Goal: Task Accomplishment & Management: Use online tool/utility

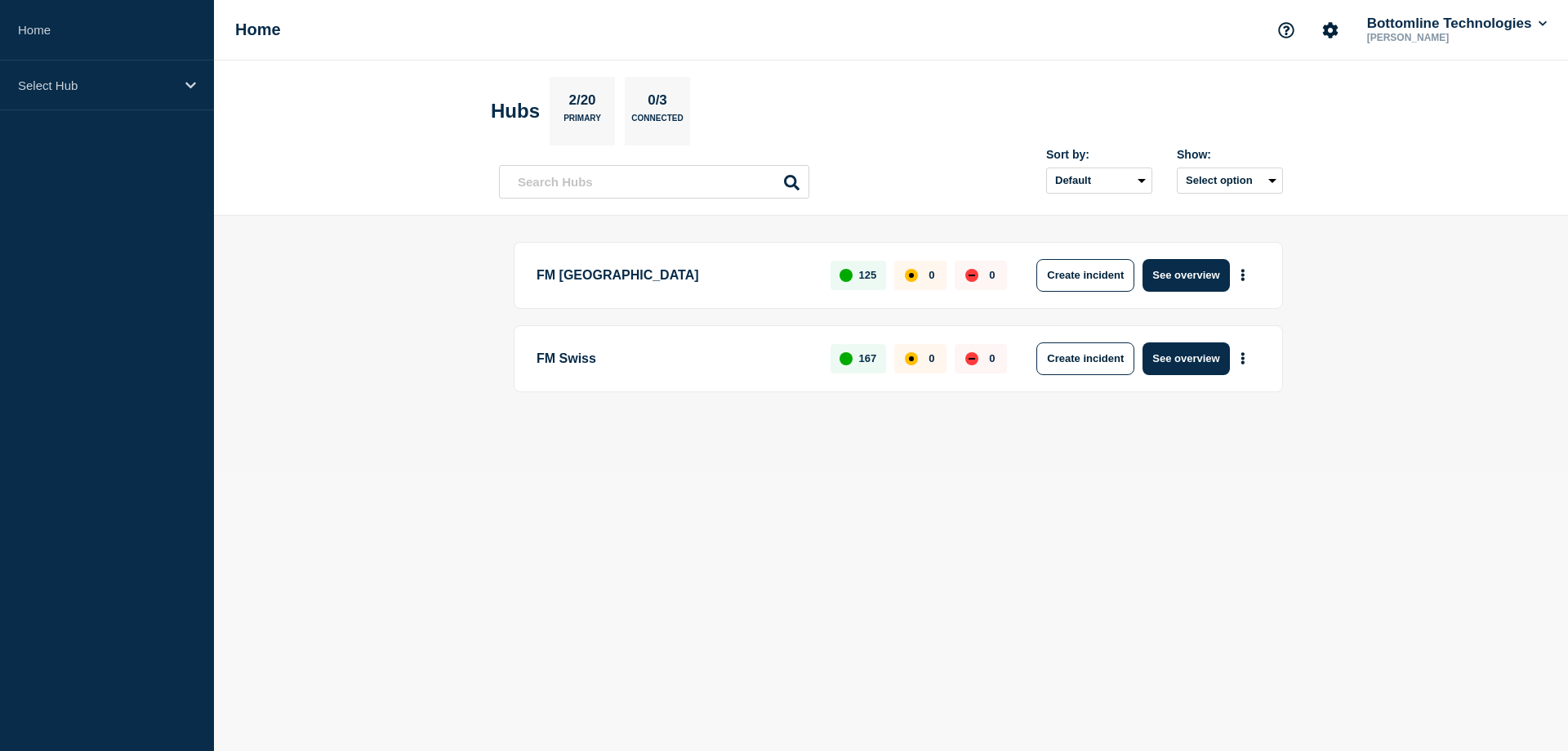
click at [590, 268] on p "FM [GEOGRAPHIC_DATA]" at bounding box center [675, 274] width 275 height 32
drag, startPoint x: 593, startPoint y: 278, endPoint x: 1128, endPoint y: 278, distance: 535.0
click at [598, 278] on p "FM [GEOGRAPHIC_DATA]" at bounding box center [675, 274] width 275 height 32
click at [1196, 282] on button "See overview" at bounding box center [1185, 274] width 87 height 32
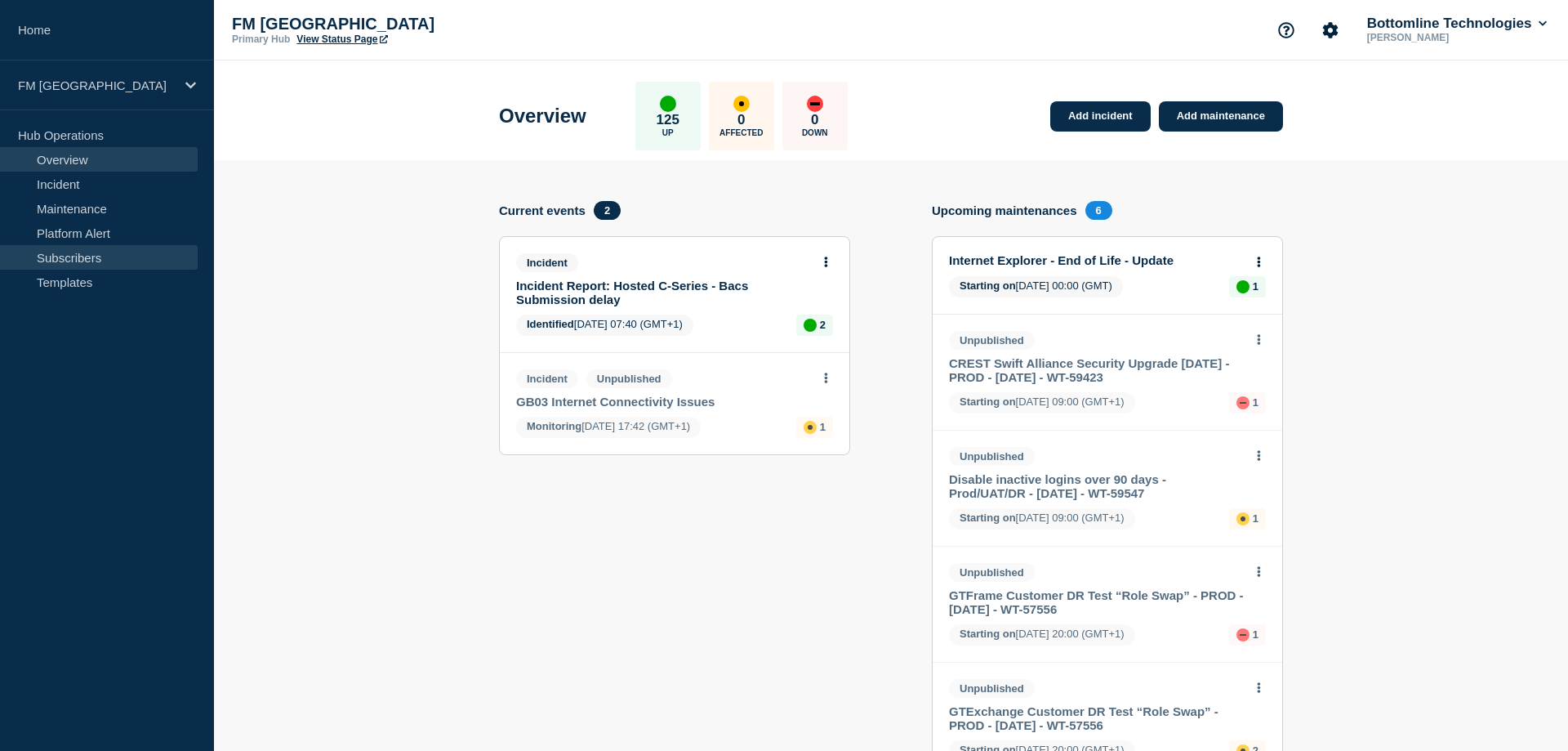
click at [93, 258] on link "Subscribers" at bounding box center [99, 257] width 197 height 24
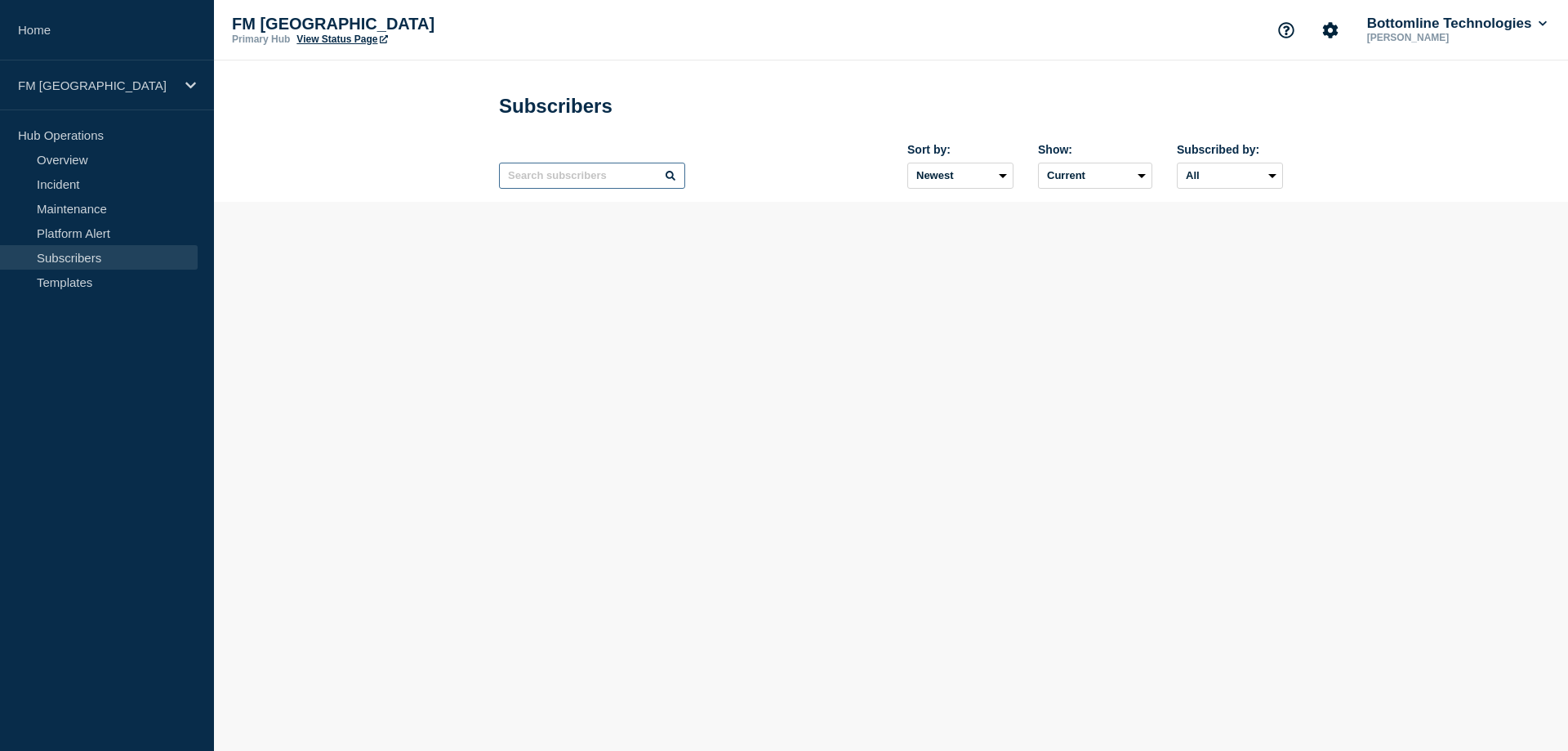
click at [638, 183] on input "text" at bounding box center [592, 175] width 186 height 26
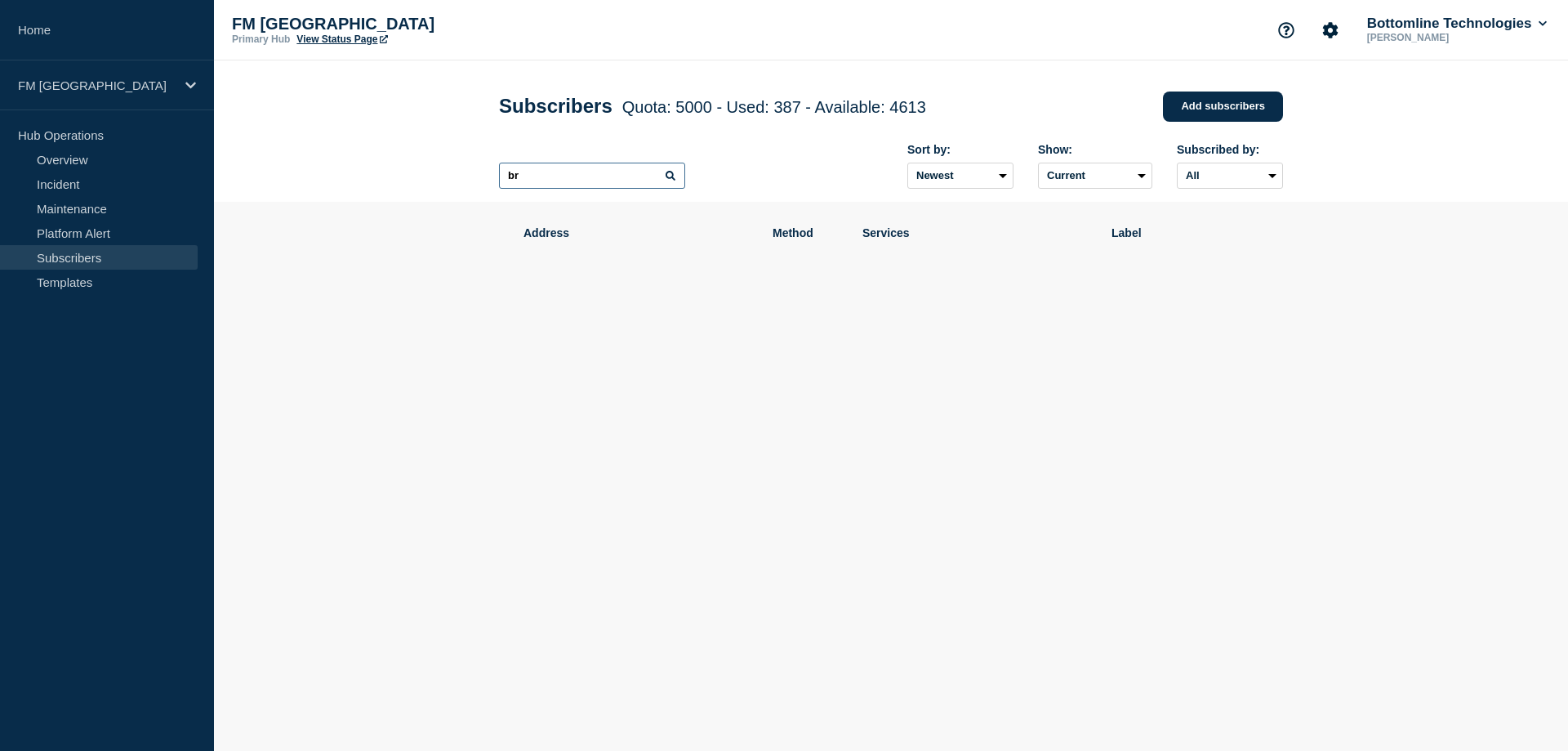
type input "b"
click at [1420, 192] on header "Subscribers Quota: 5000 - Used: 387 - Available: 4613 Quota Used Available 5000…" at bounding box center [890, 131] width 1354 height 142
drag, startPoint x: 1434, startPoint y: 174, endPoint x: 1434, endPoint y: 163, distance: 11.0
click at [1435, 162] on header "Subscribers Quota: 5000 - Used: 387 - Available: 4613 Quota Used Available 5000…" at bounding box center [890, 131] width 1354 height 142
drag, startPoint x: 1436, startPoint y: 158, endPoint x: 1205, endPoint y: 201, distance: 235.0
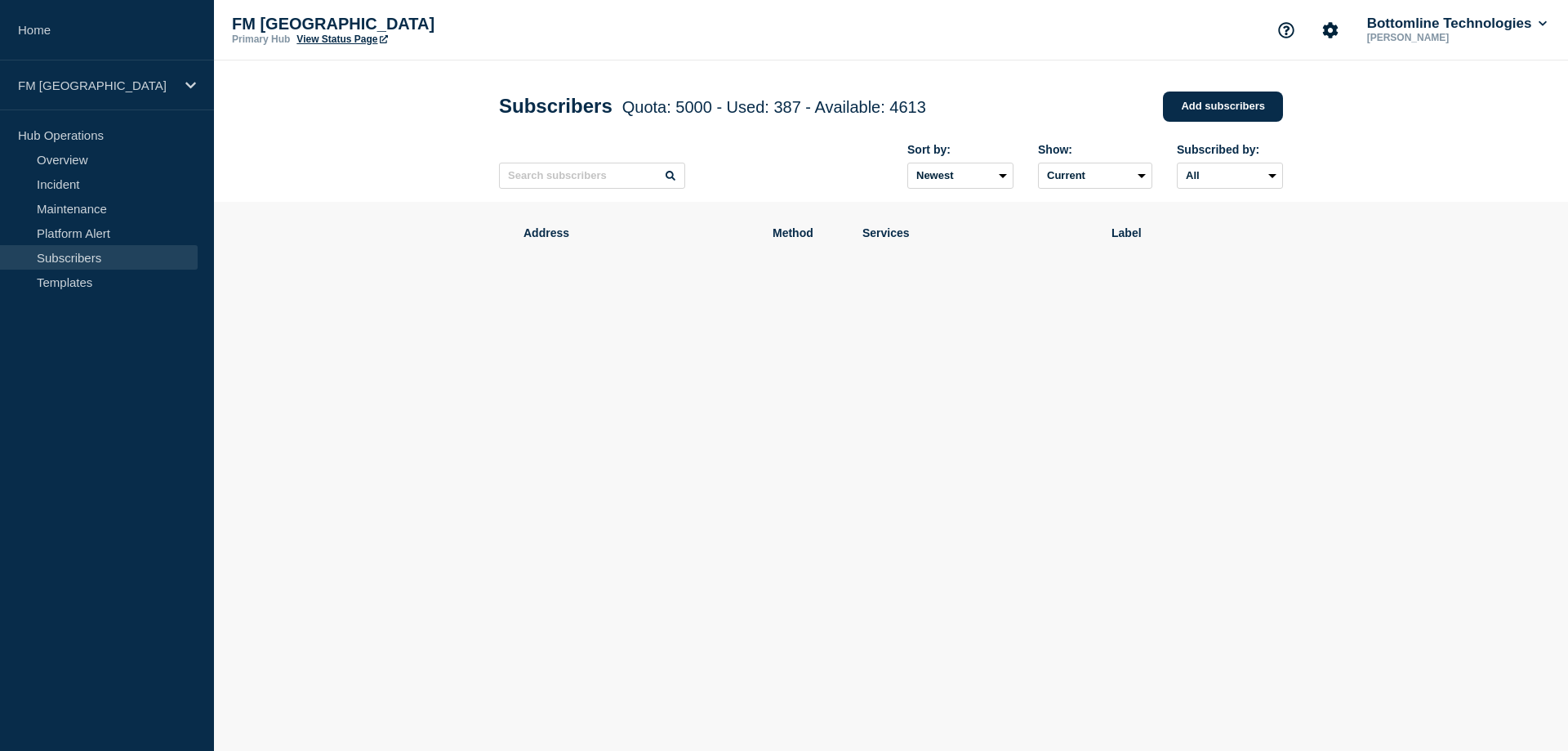
click at [1430, 158] on header "Subscribers Quota: 5000 - Used: 387 - Available: 4613 Quota Used Available 5000…" at bounding box center [890, 131] width 1354 height 142
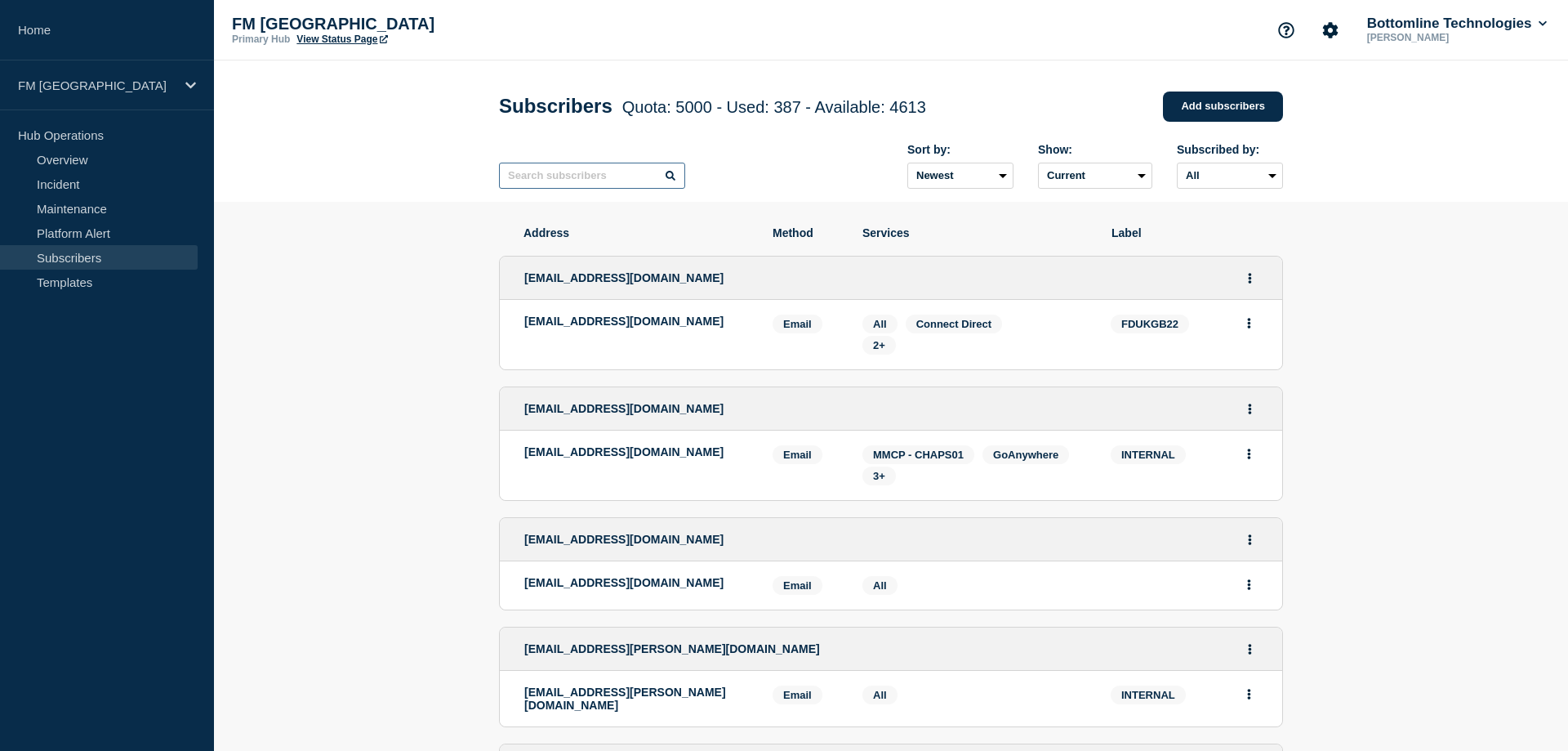
click at [575, 181] on input "text" at bounding box center [592, 175] width 186 height 26
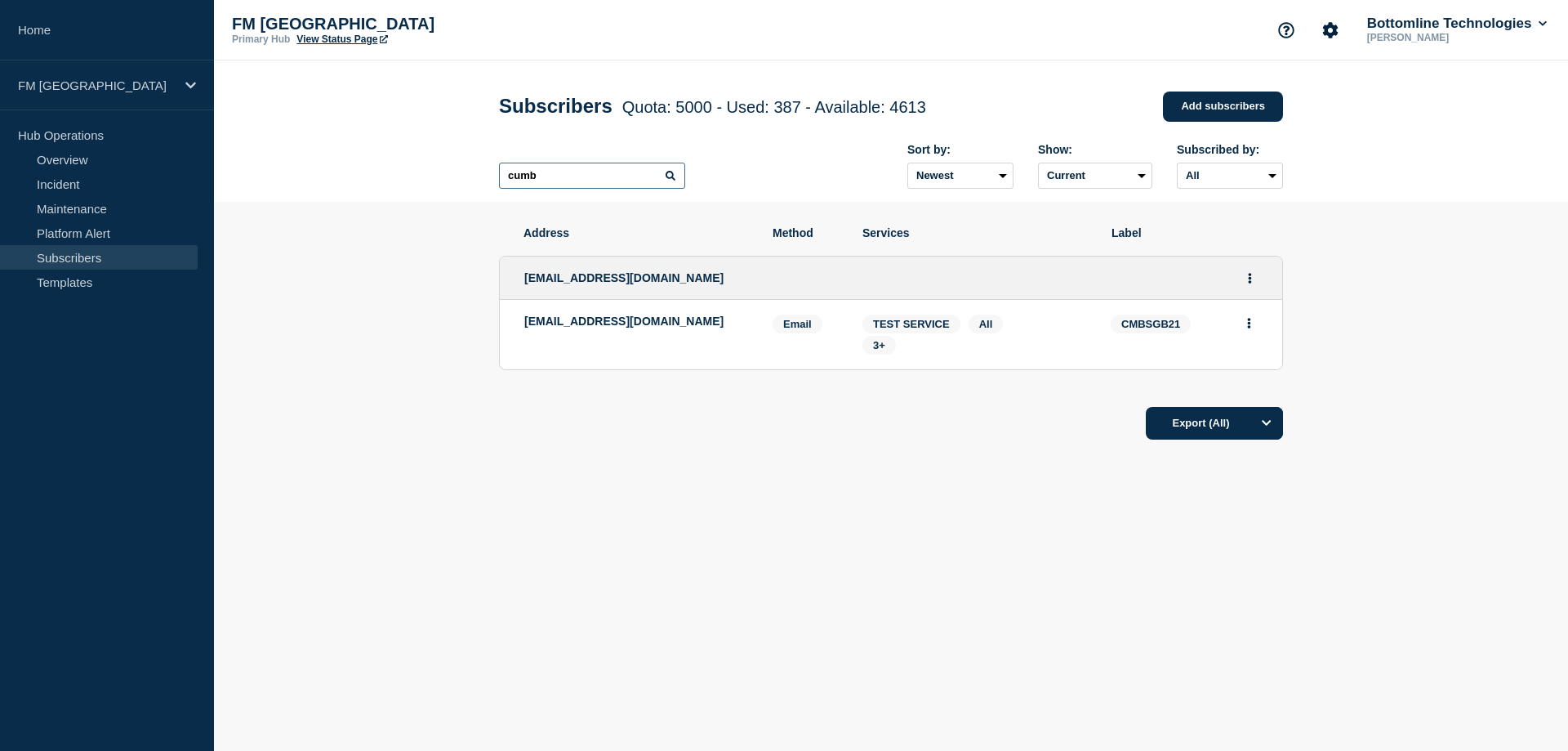
drag, startPoint x: 566, startPoint y: 179, endPoint x: 498, endPoint y: 171, distance: 68.5
click at [499, 171] on input "cumb" at bounding box center [592, 175] width 186 height 26
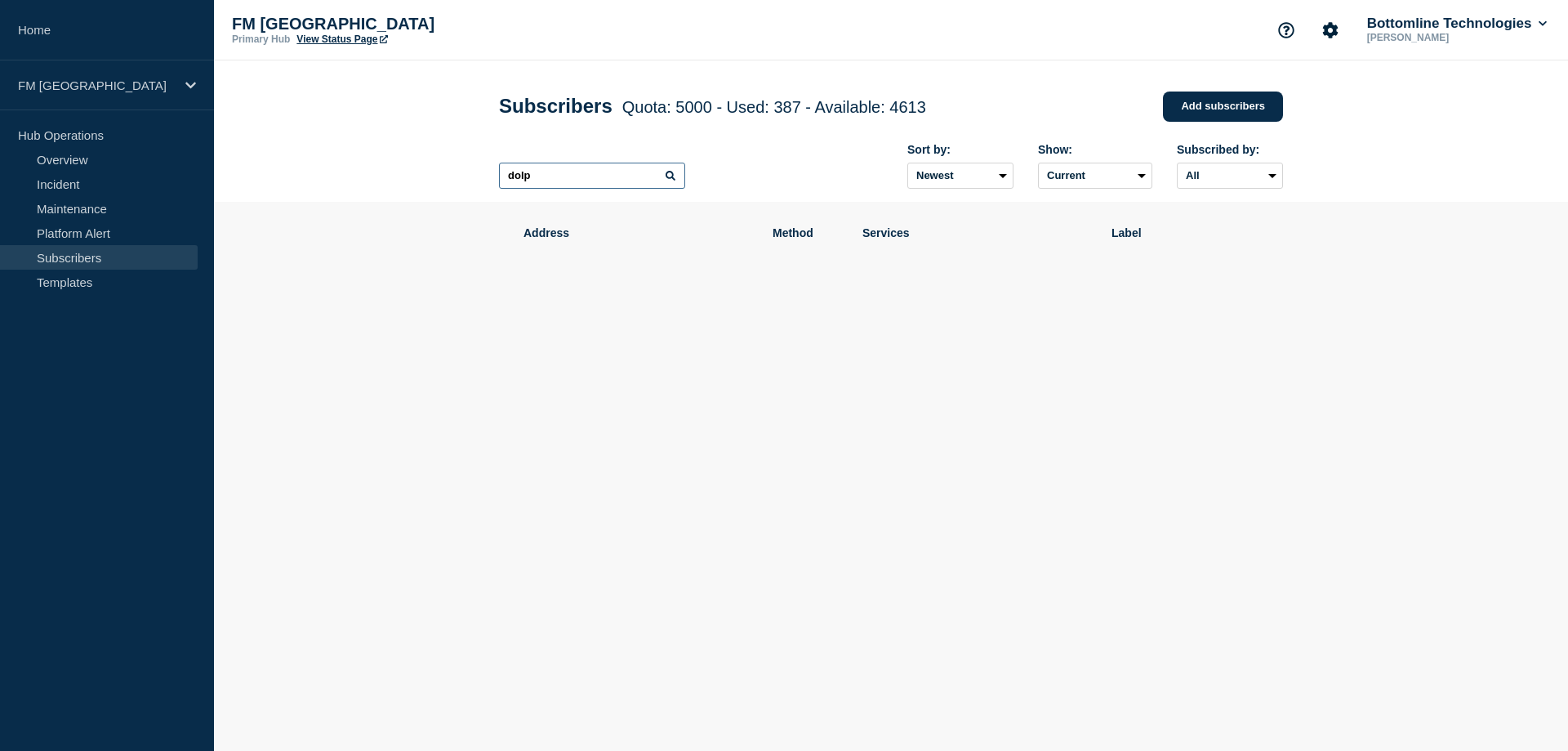
click at [555, 182] on input "dolp" at bounding box center [592, 175] width 186 height 26
type input "d"
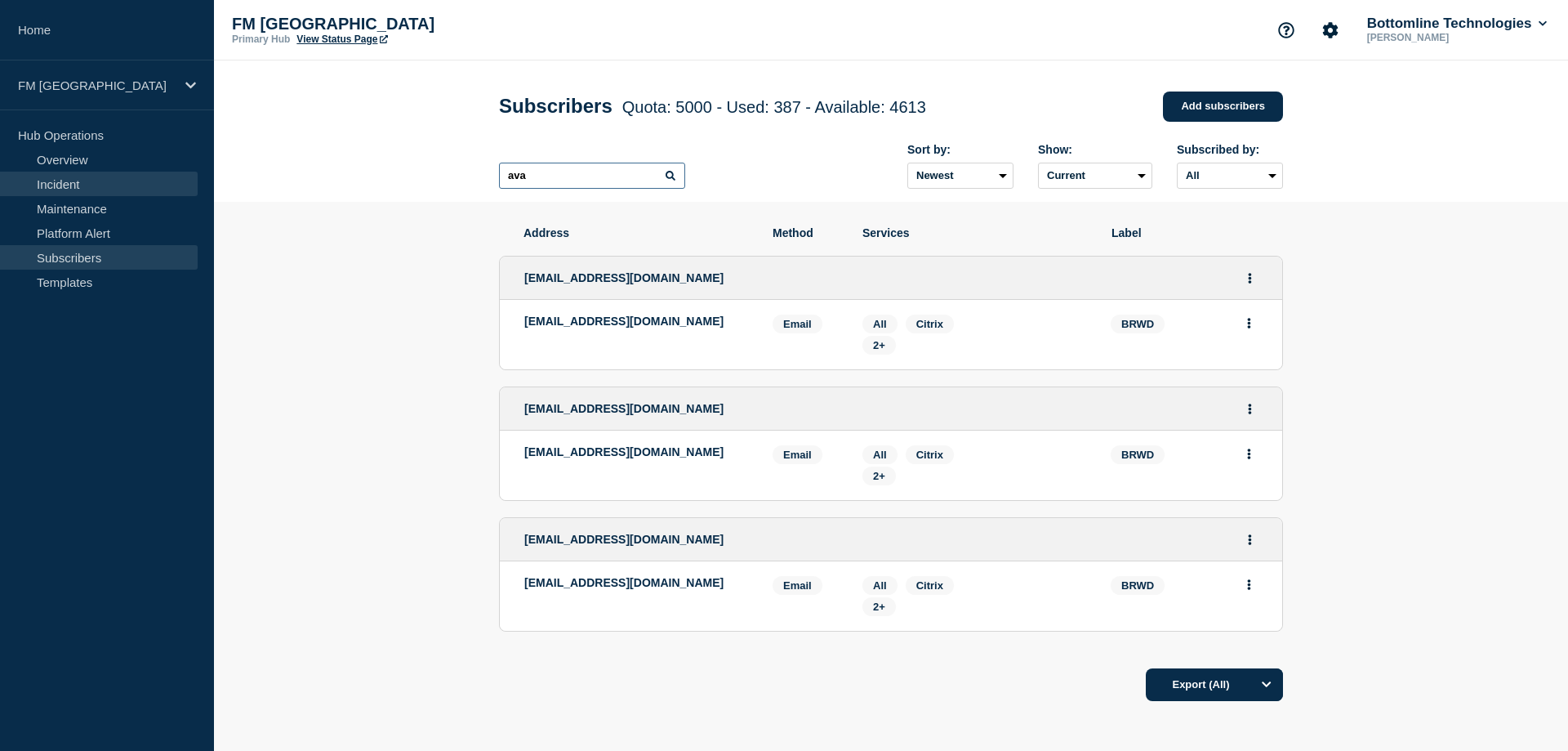
type input "ava"
click at [109, 182] on link "Incident" at bounding box center [99, 184] width 197 height 24
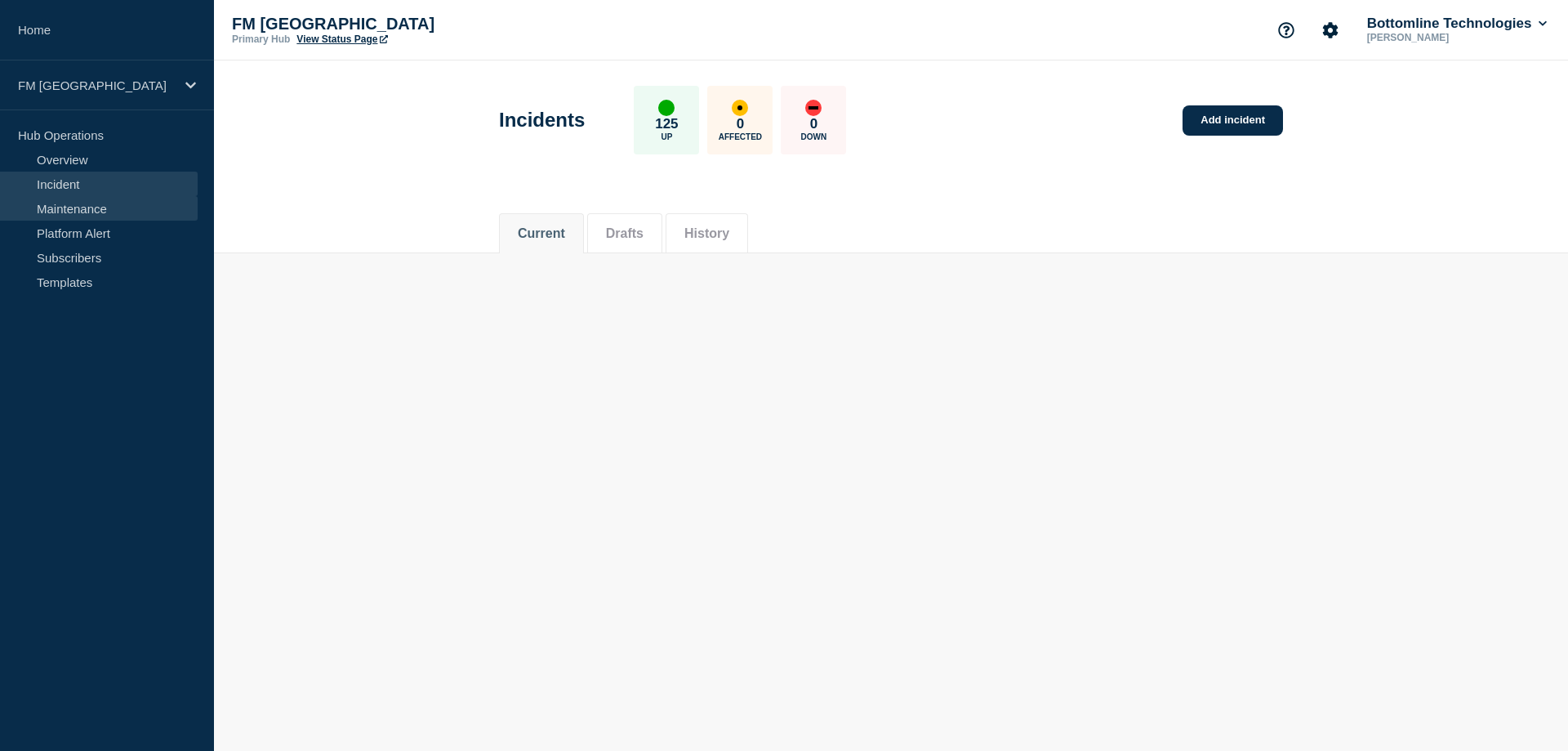
click at [112, 211] on link "Maintenance" at bounding box center [99, 208] width 197 height 24
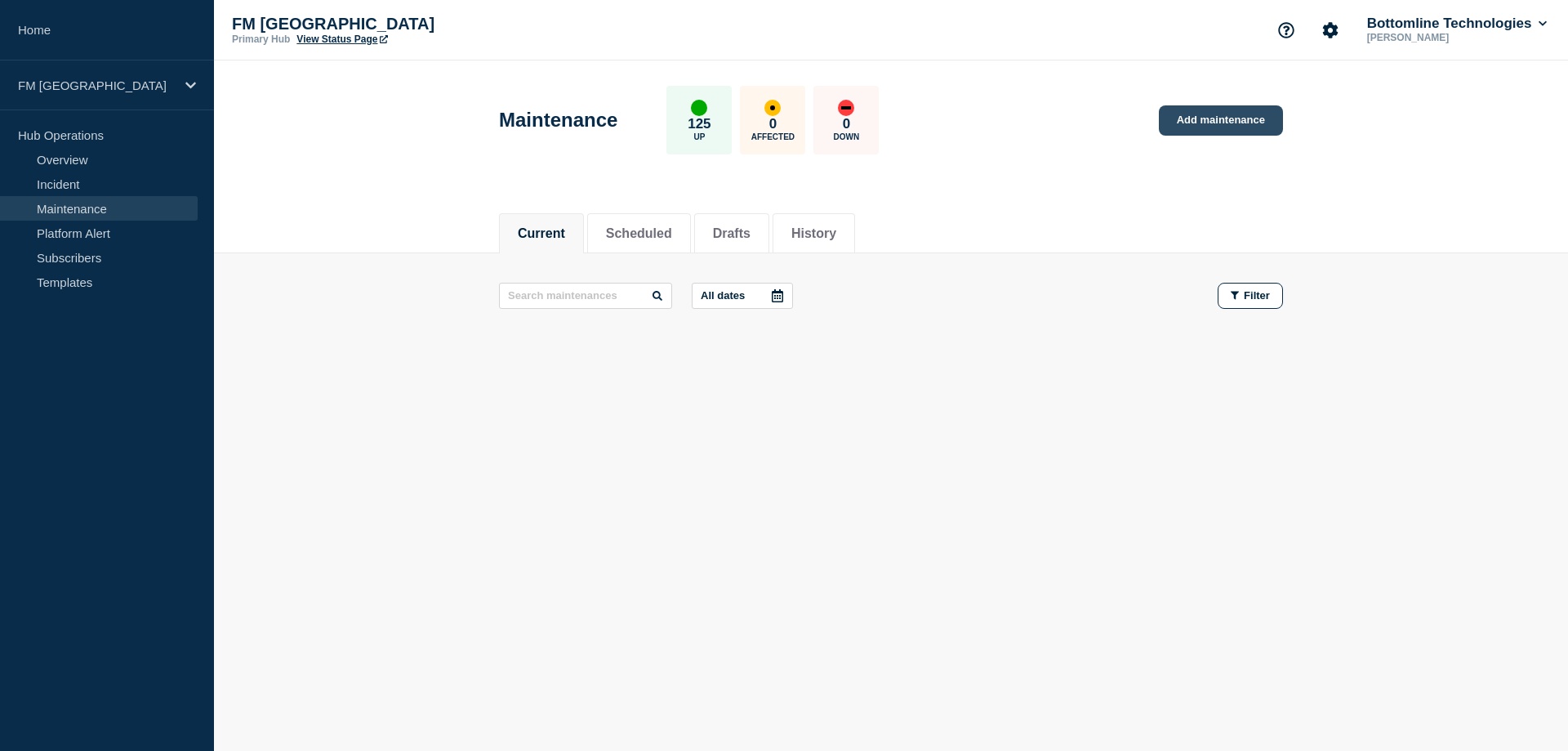
click at [1192, 129] on link "Add maintenance" at bounding box center [1220, 120] width 124 height 30
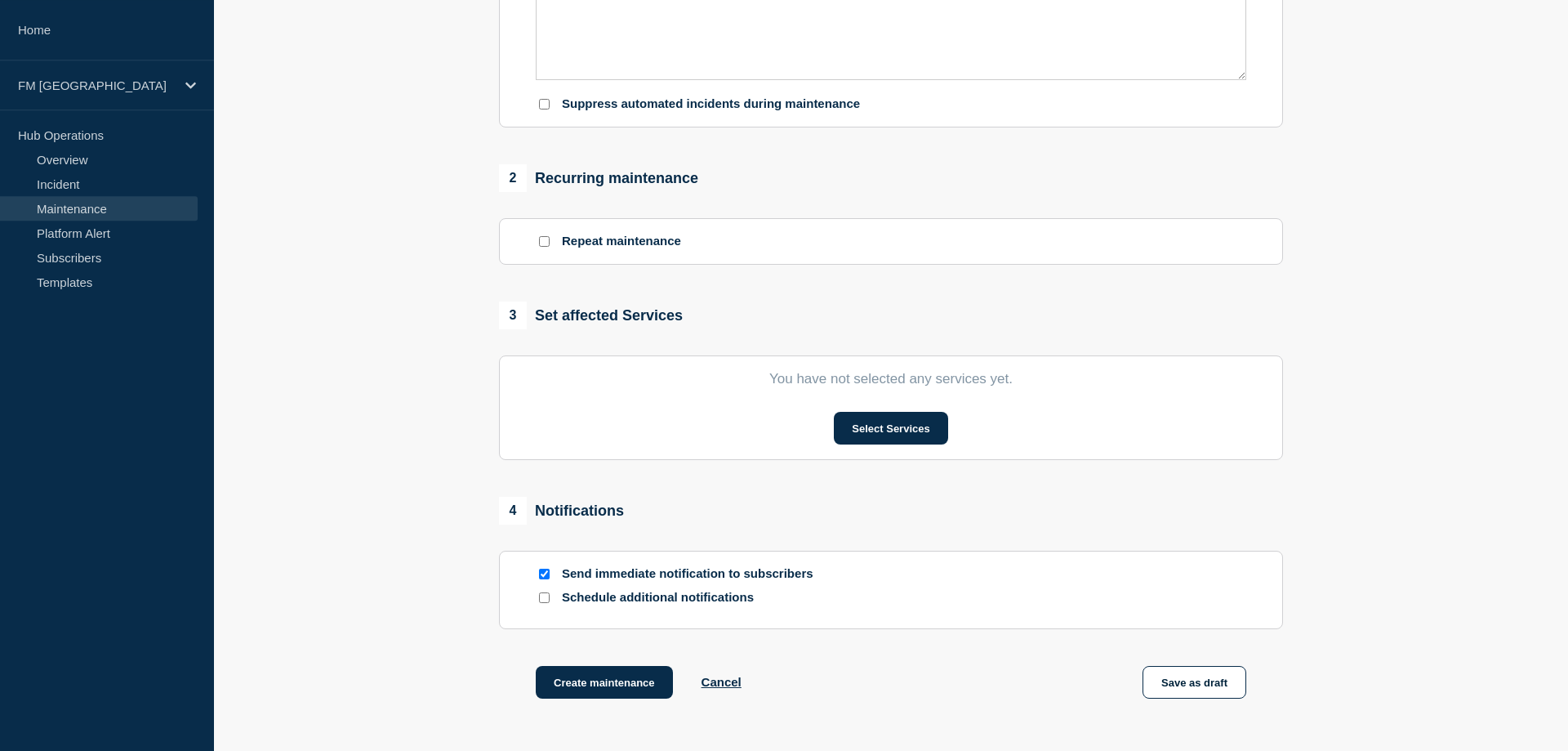
scroll to position [667, 0]
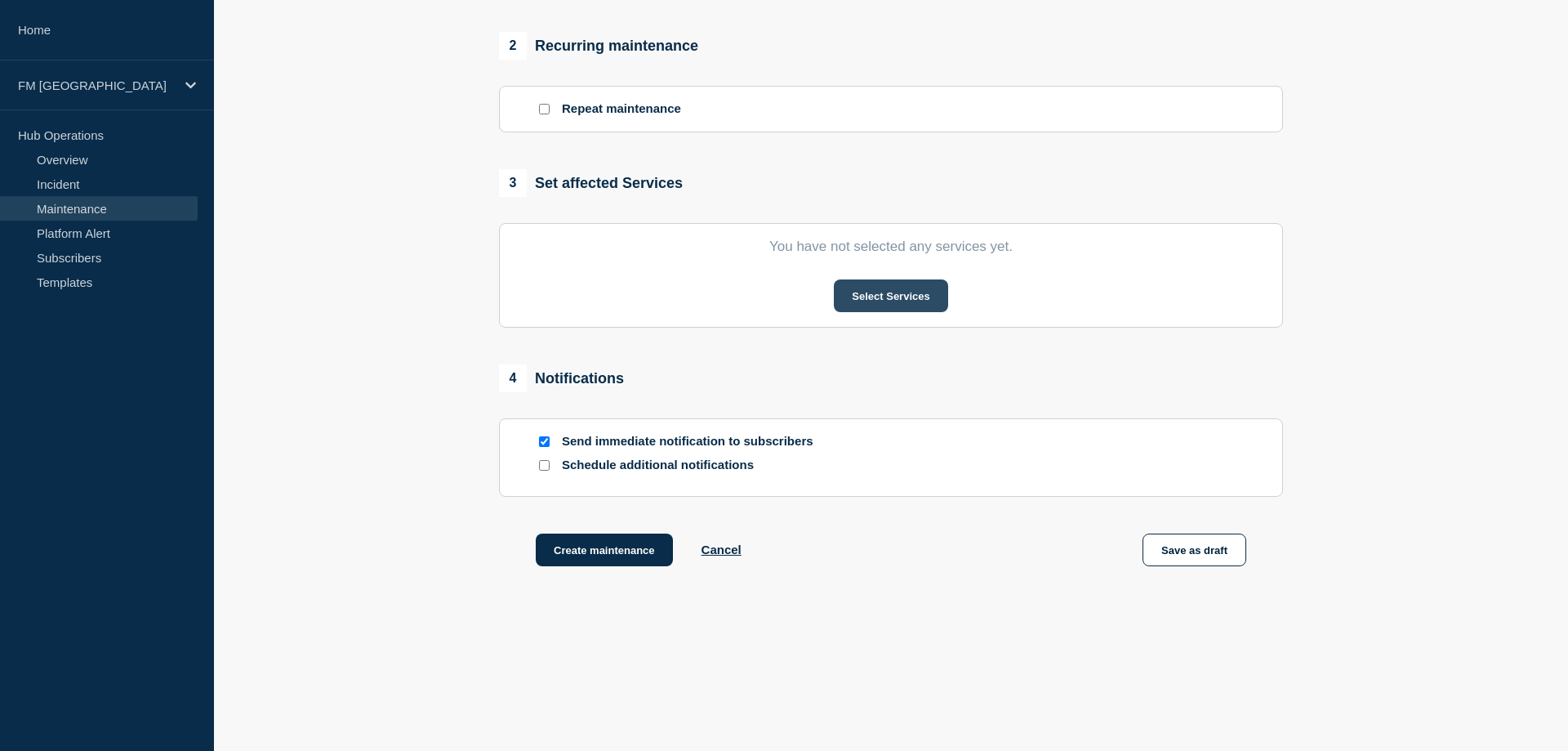
click at [903, 306] on button "Select Services" at bounding box center [890, 295] width 113 height 32
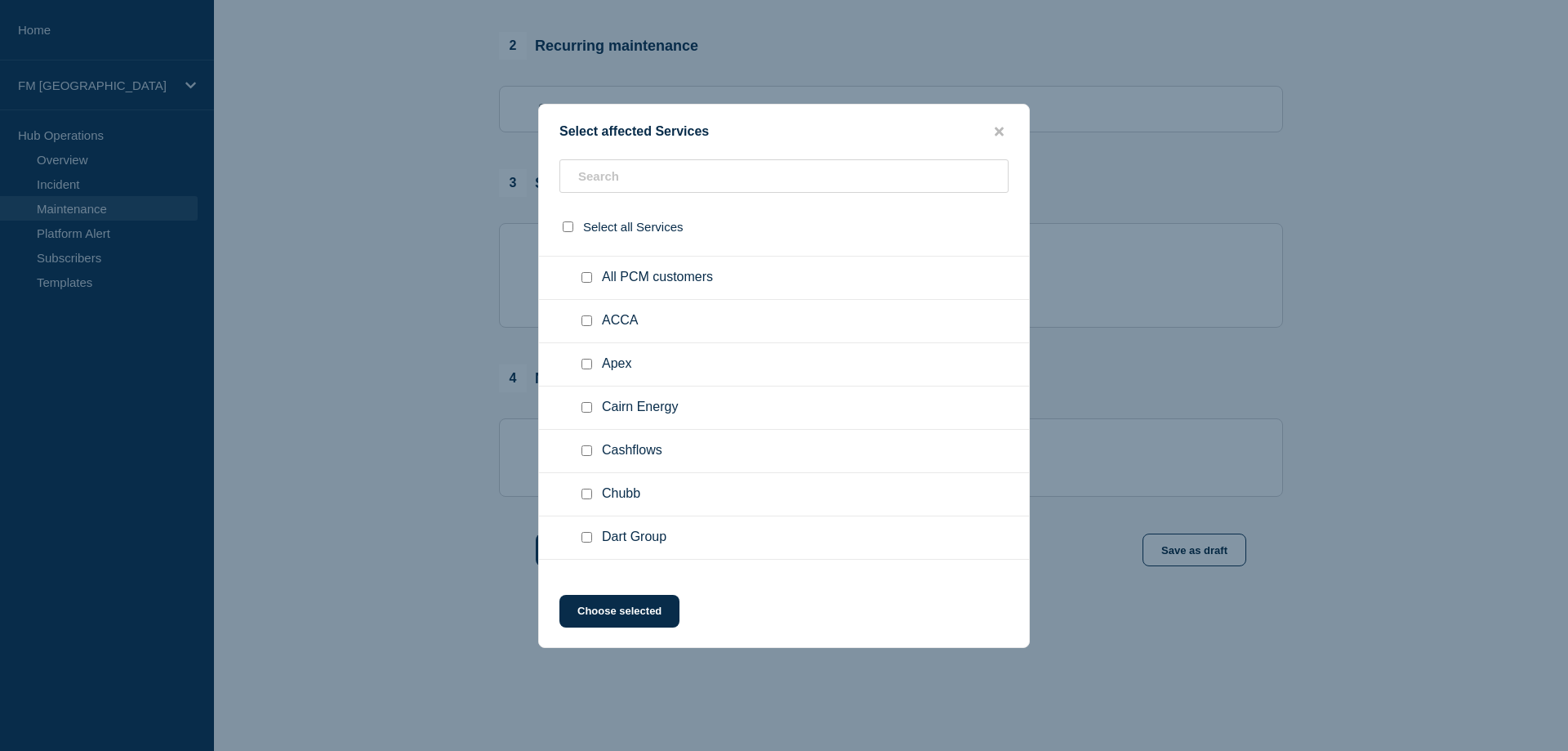
scroll to position [3459, 0]
click at [999, 131] on icon "close button" at bounding box center [999, 131] width 9 height 13
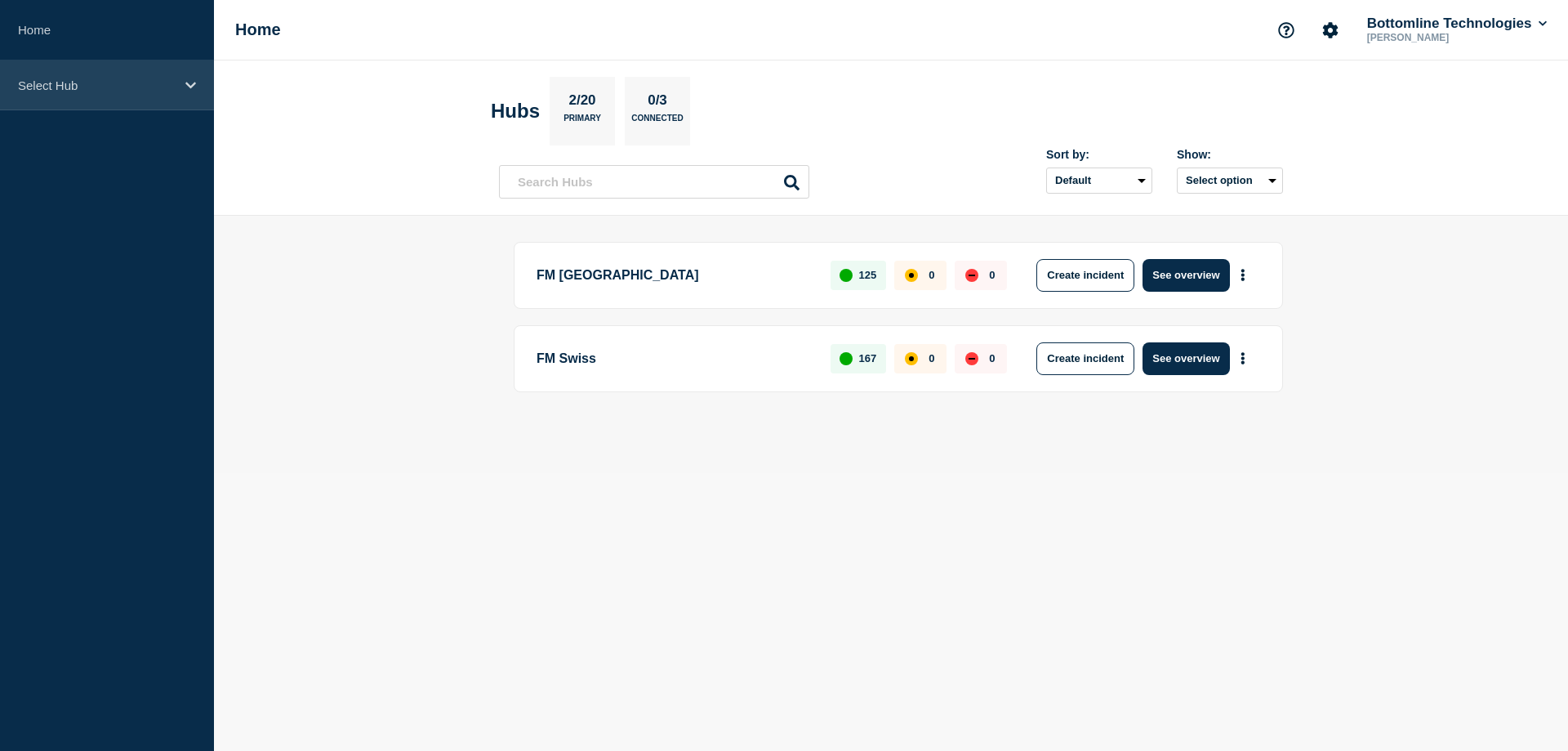
click at [191, 77] on div "Select Hub" at bounding box center [106, 85] width 214 height 50
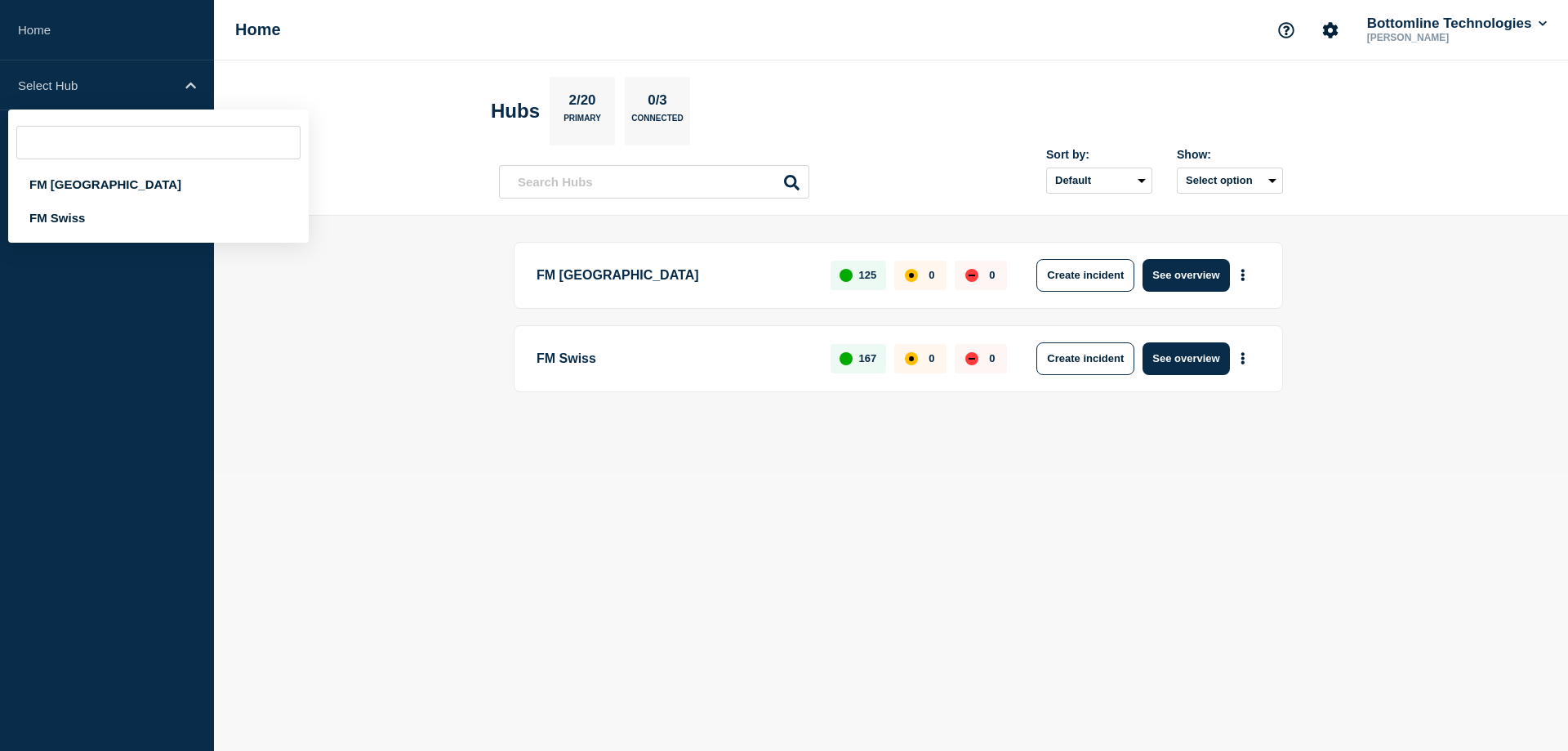
click at [337, 420] on main "FM London 125 0 0 Create incident See overview FM Swiss 167 0 0 Create incident…" at bounding box center [890, 344] width 1354 height 257
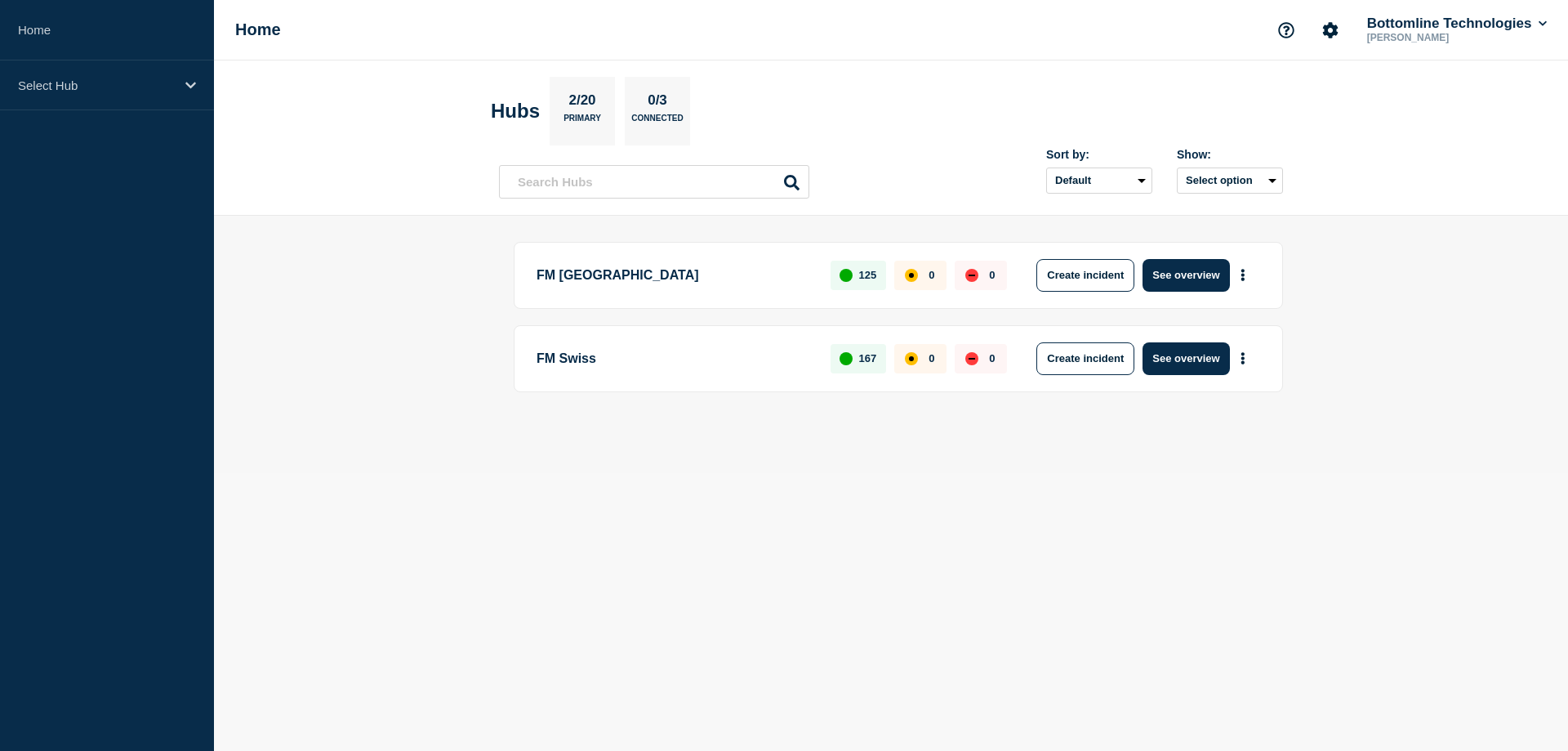
click at [580, 283] on p "FM [GEOGRAPHIC_DATA]" at bounding box center [675, 274] width 275 height 32
click at [1178, 277] on button "See overview" at bounding box center [1185, 274] width 87 height 32
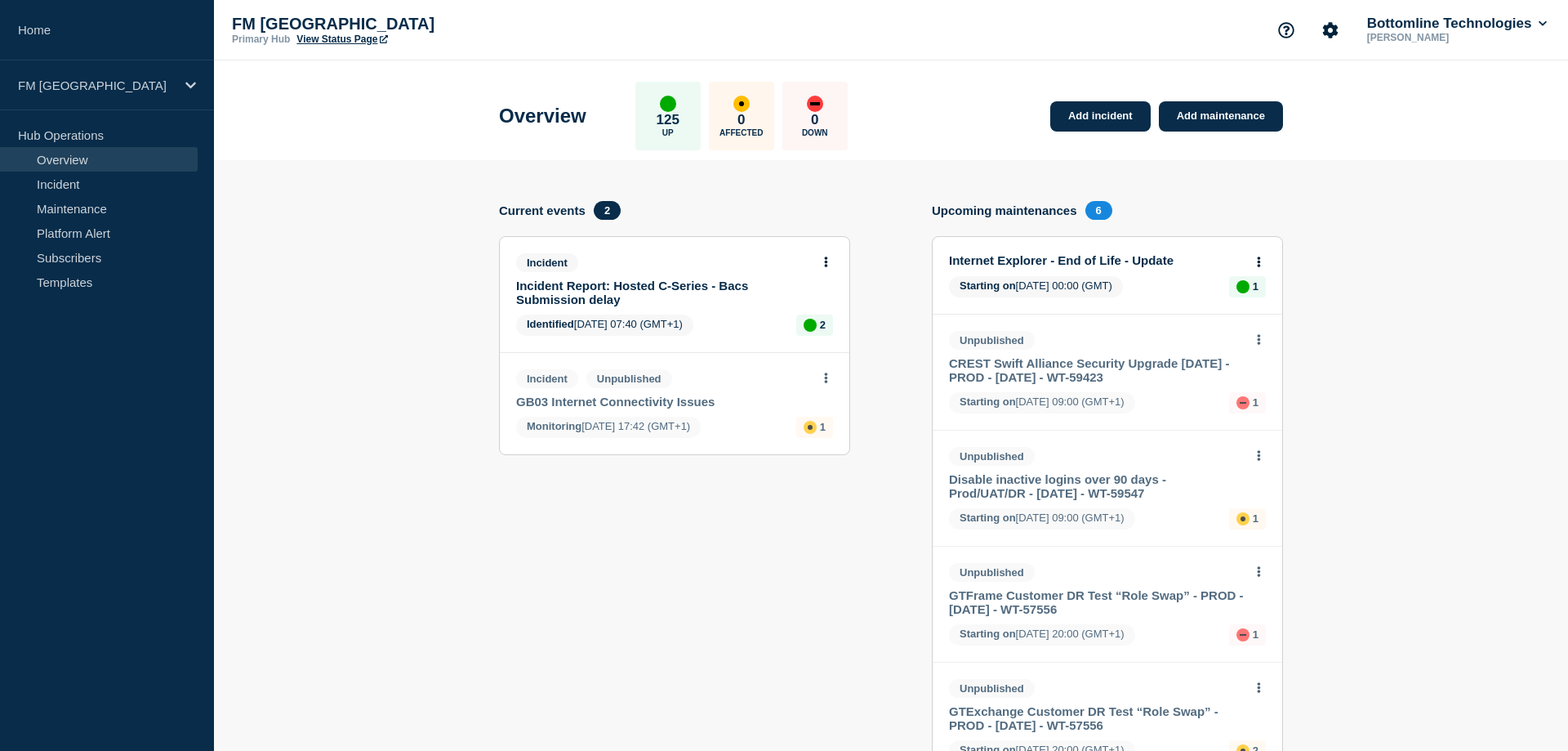
drag, startPoint x: 424, startPoint y: 267, endPoint x: 412, endPoint y: 271, distance: 12.6
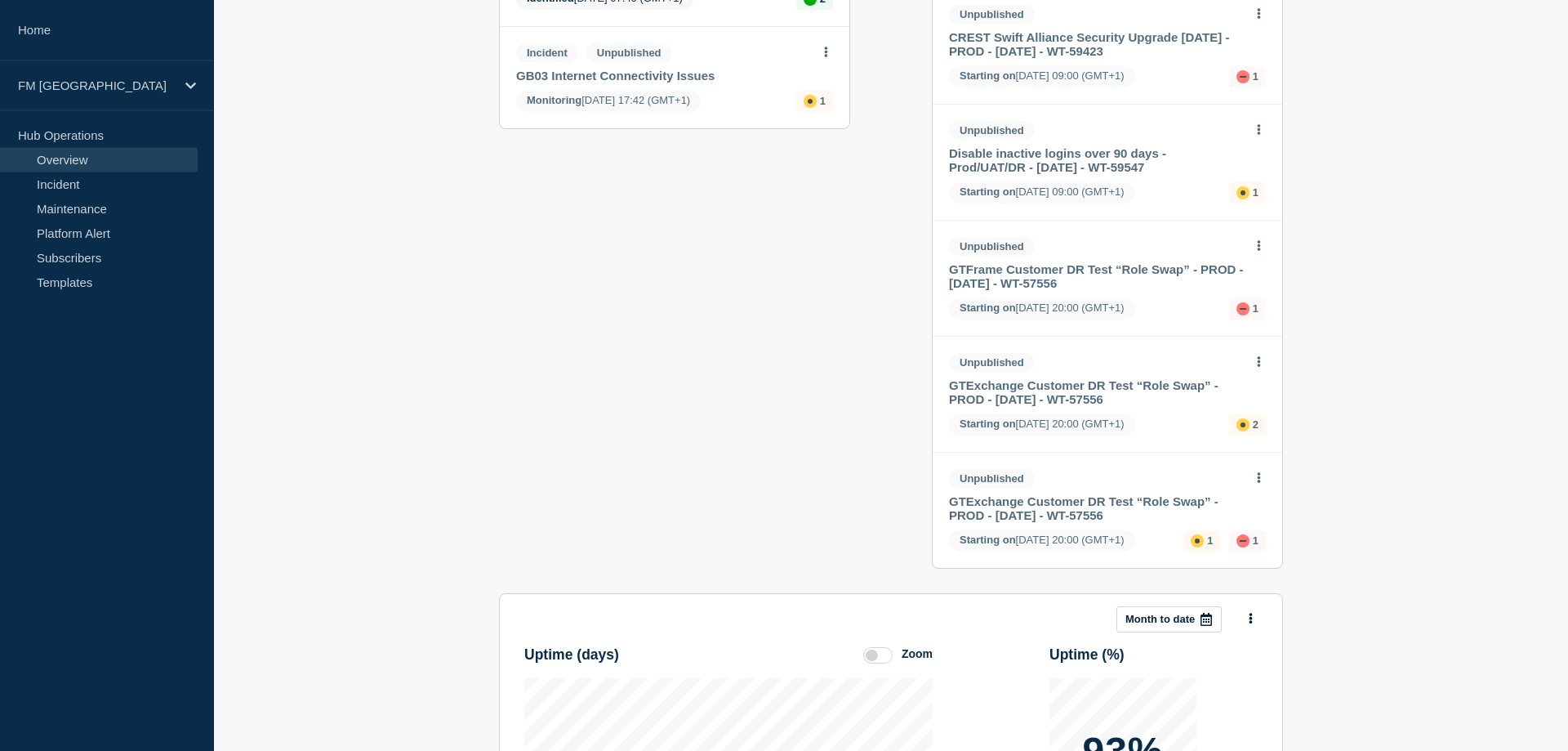
scroll to position [333, 0]
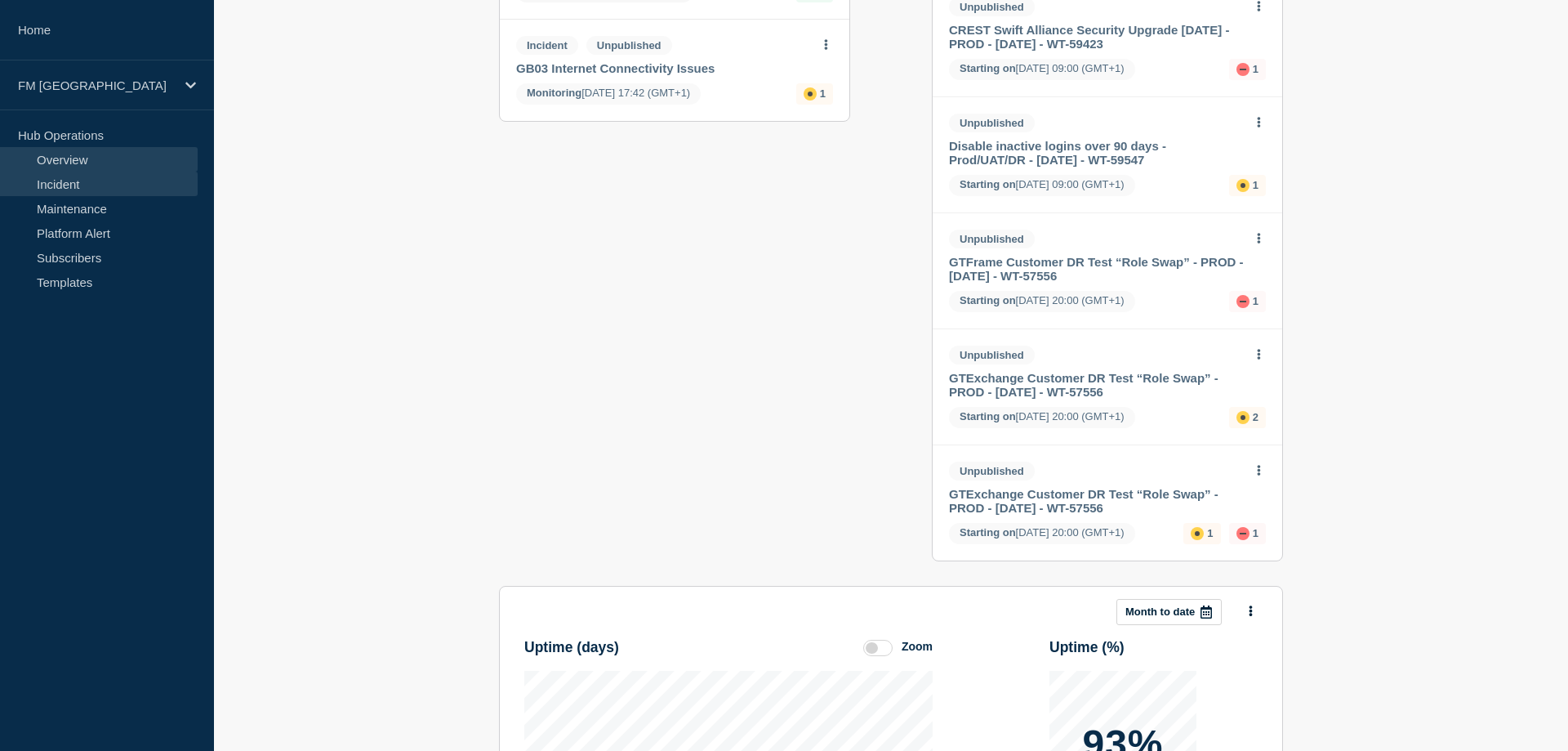
click at [62, 178] on link "Incident" at bounding box center [99, 184] width 197 height 24
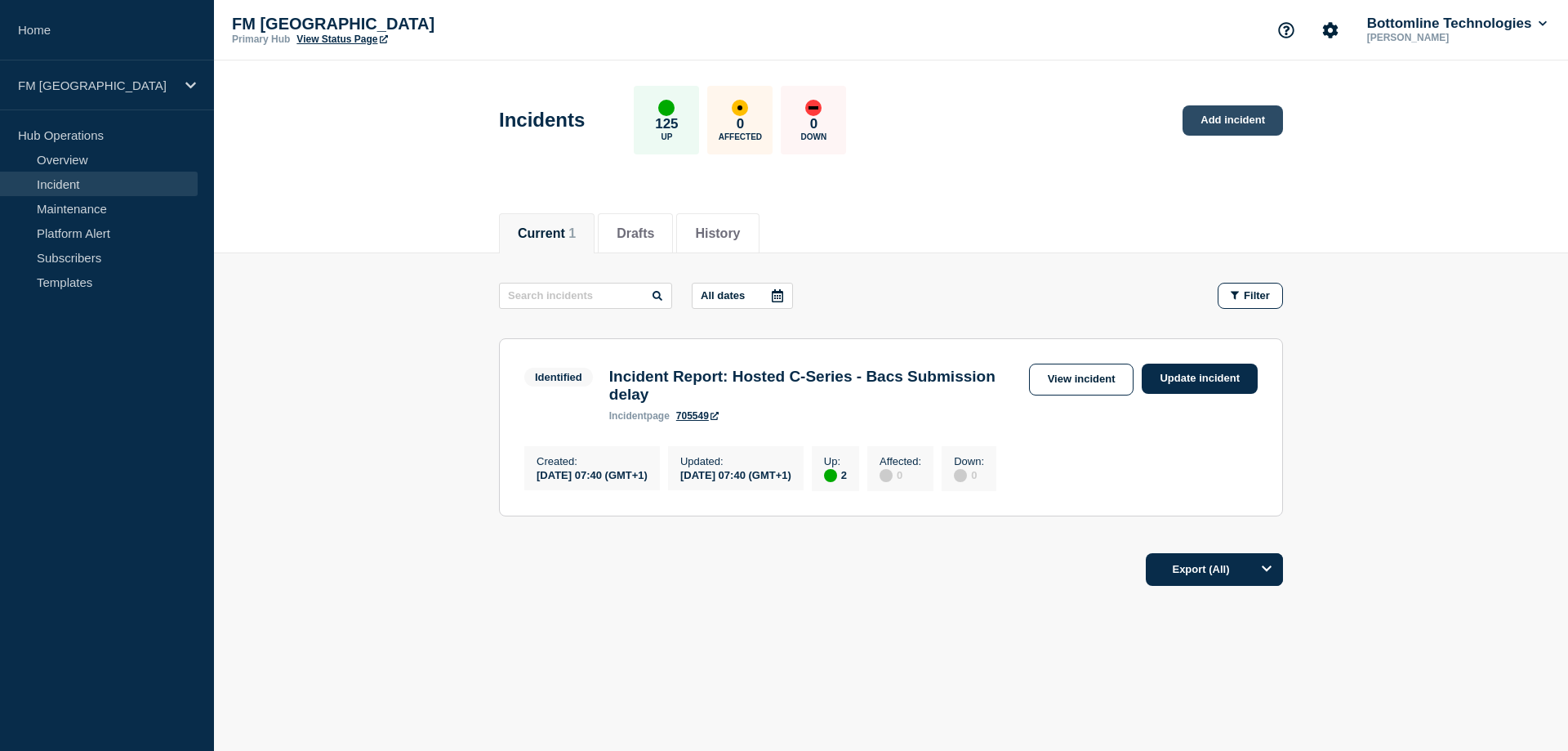
click at [1236, 128] on link "Add incident" at bounding box center [1232, 120] width 101 height 30
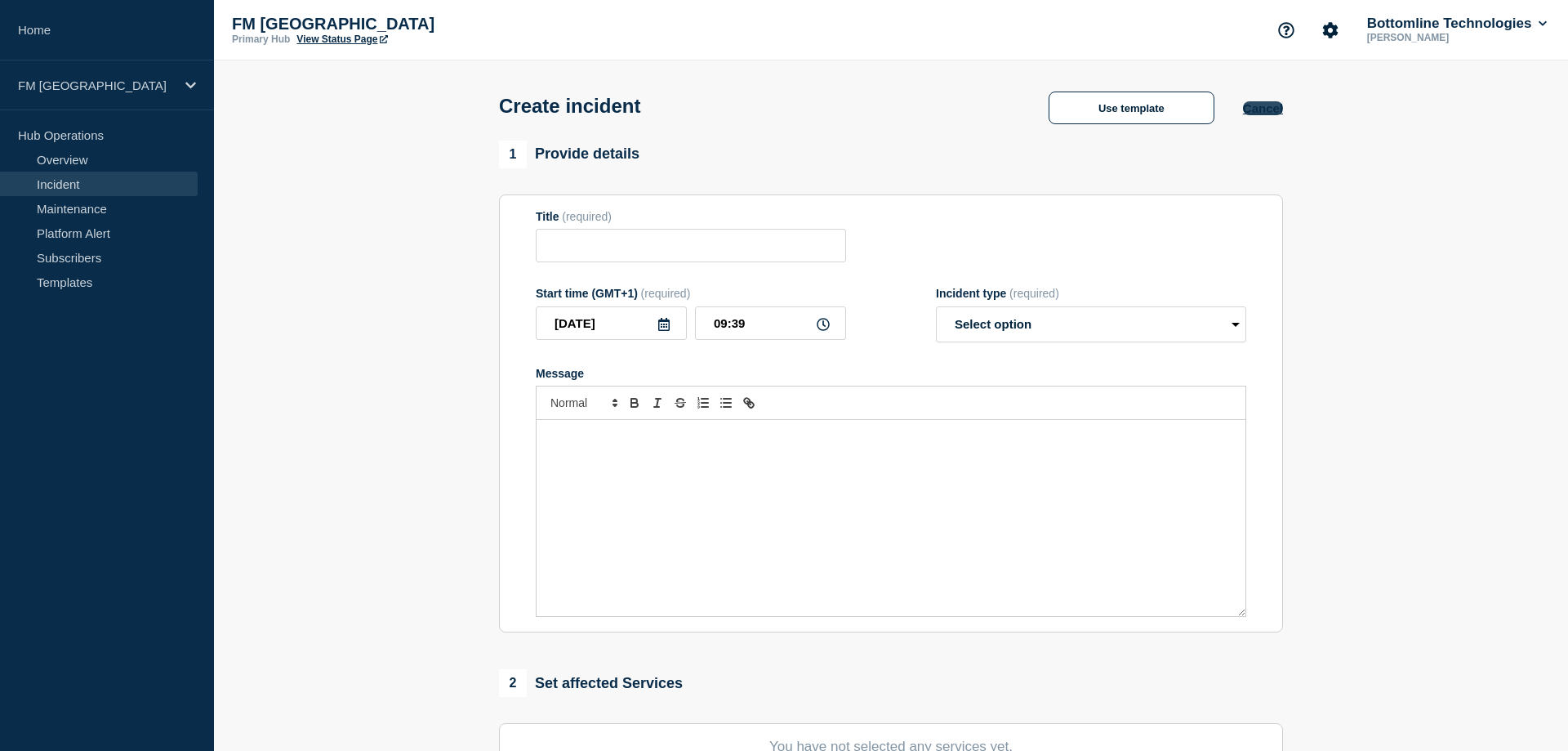
click at [1276, 112] on button "Cancel" at bounding box center [1262, 108] width 40 height 14
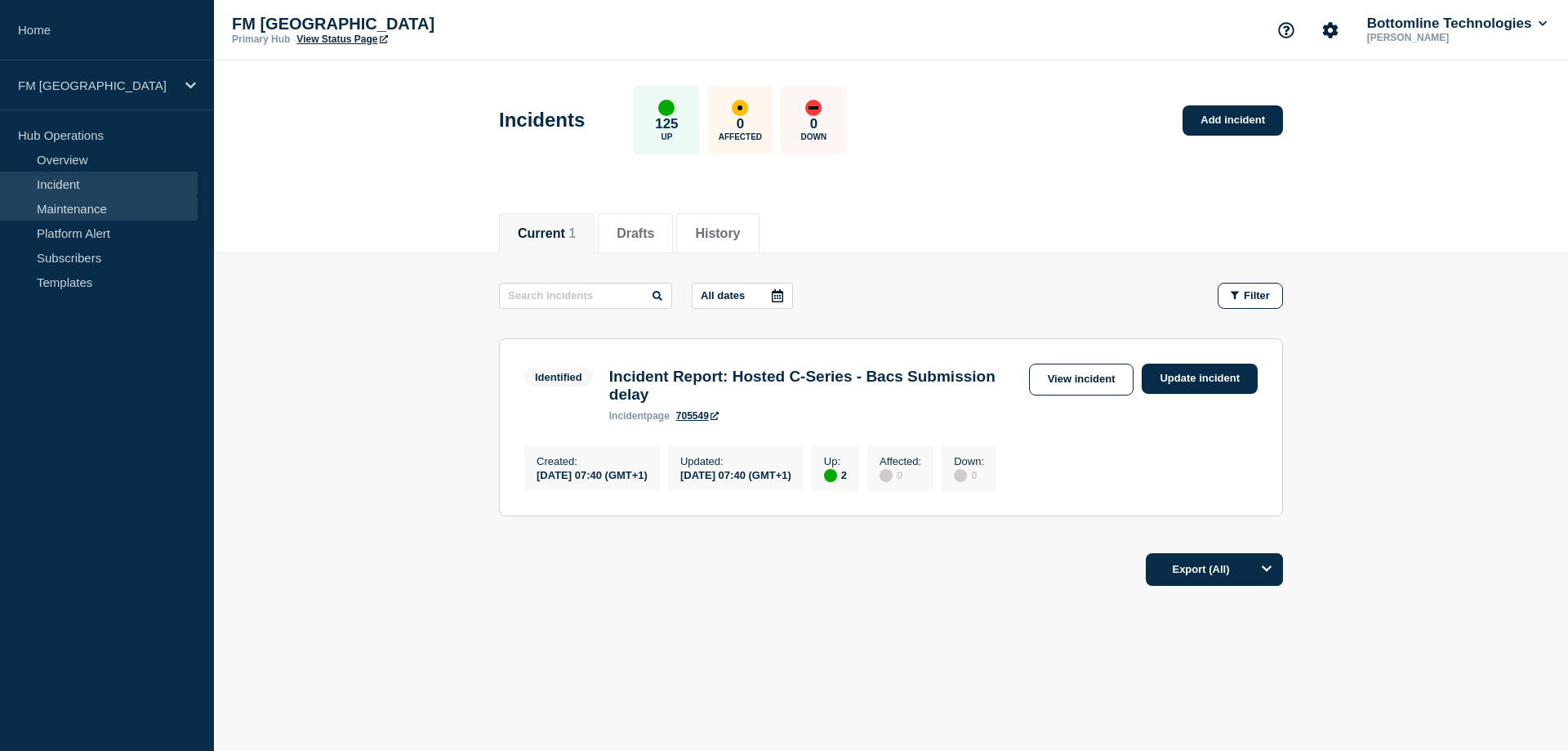
click at [99, 210] on link "Maintenance" at bounding box center [99, 208] width 197 height 24
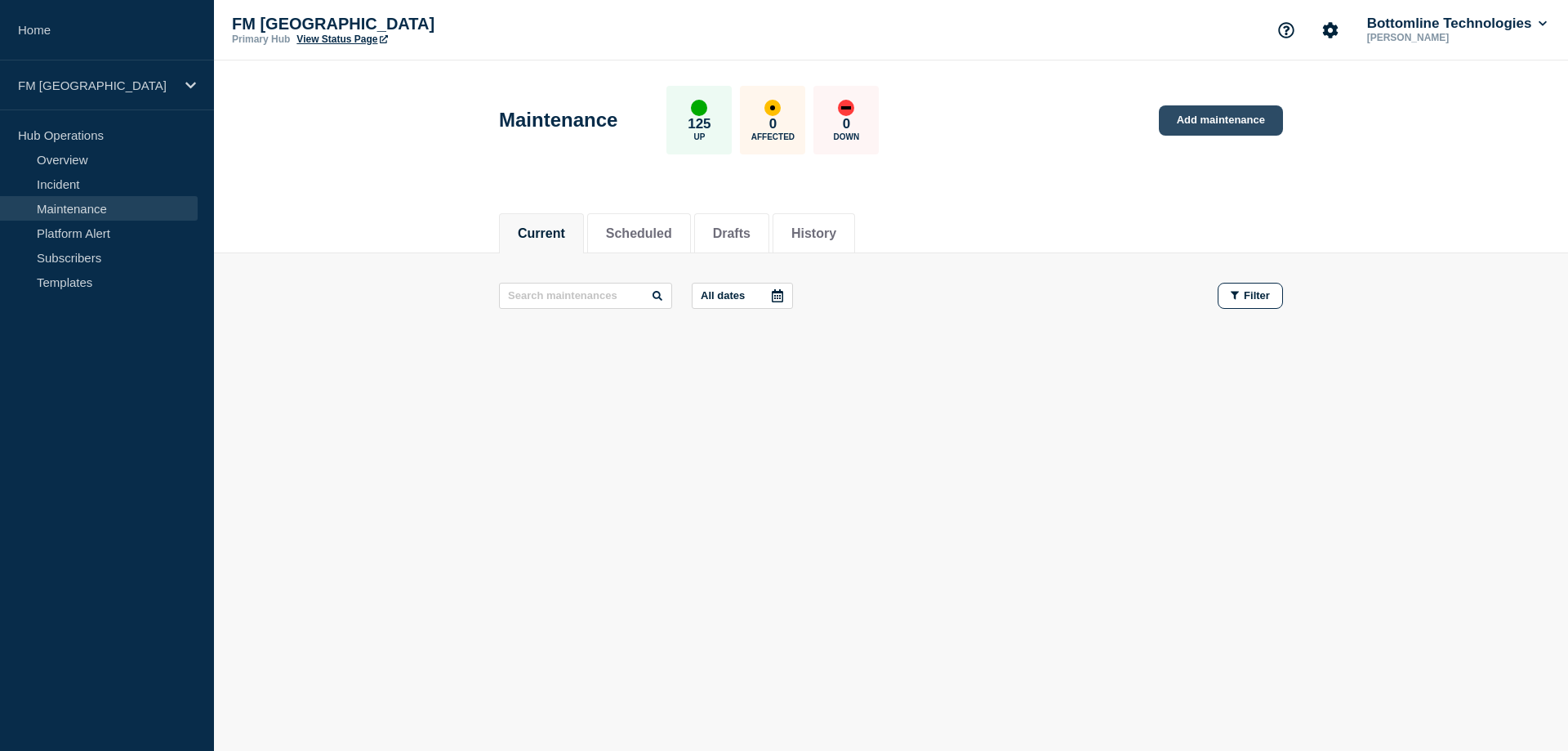
click at [1217, 129] on link "Add maintenance" at bounding box center [1220, 120] width 124 height 30
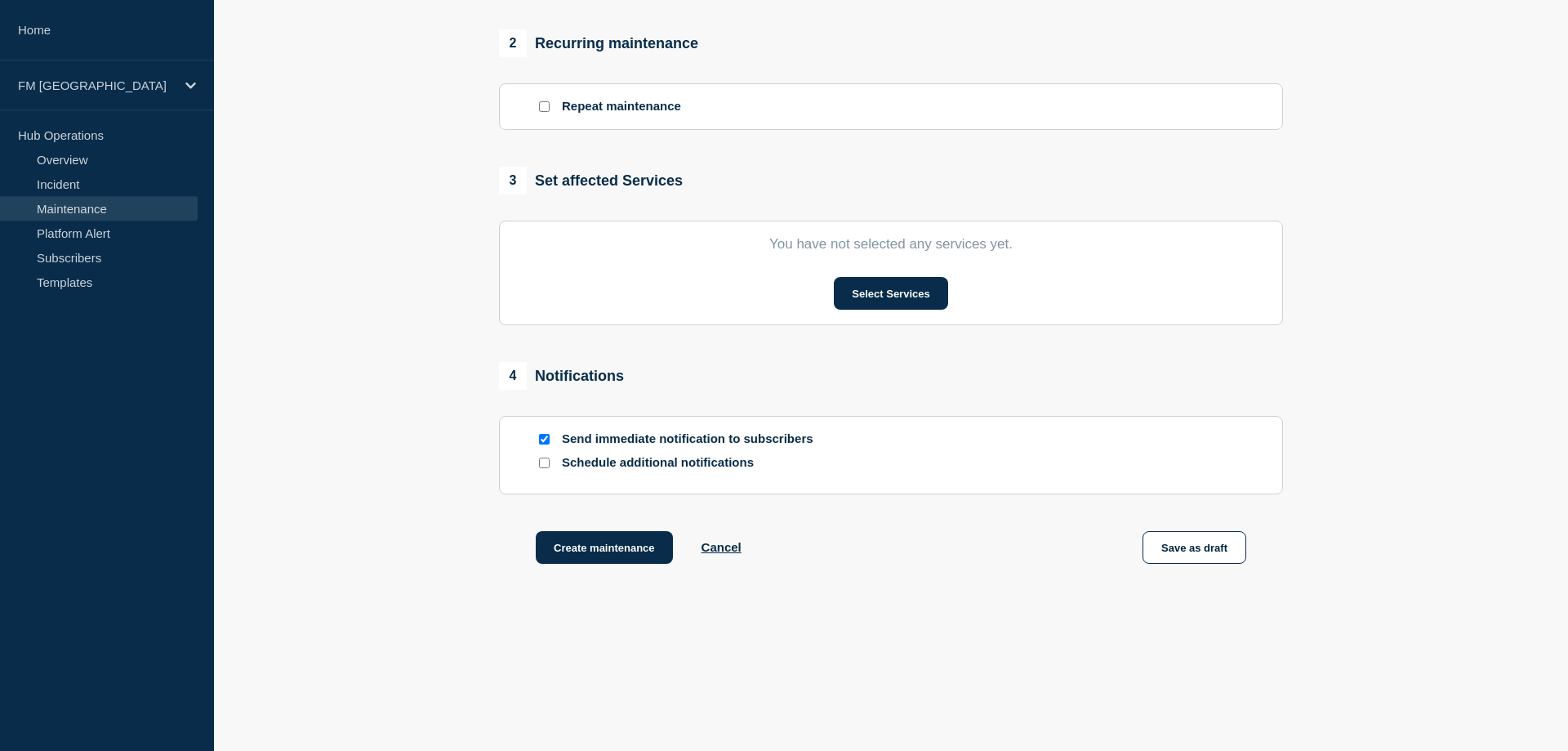
scroll to position [682, 0]
click at [891, 295] on button "Select Services" at bounding box center [890, 292] width 113 height 32
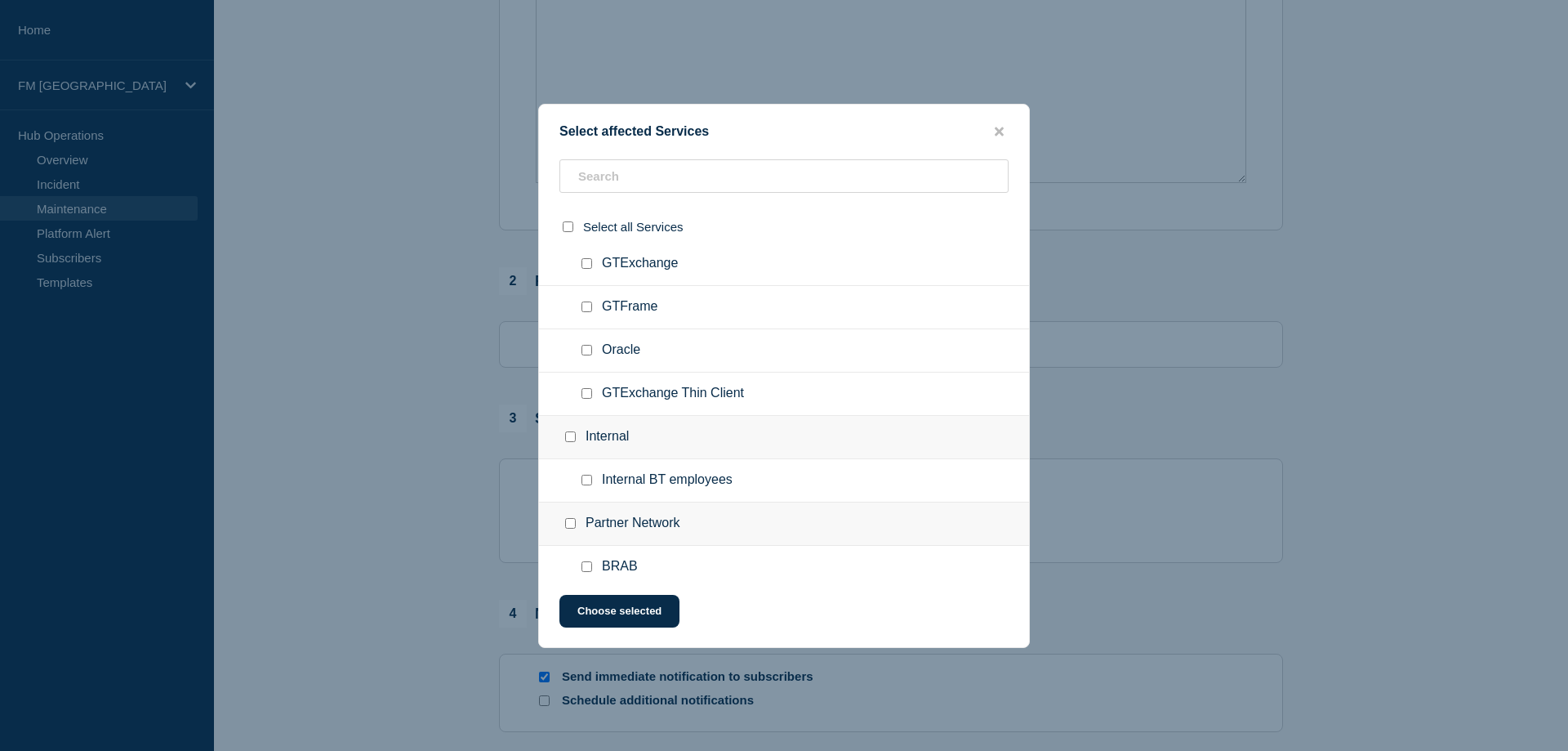
scroll to position [6125, 0]
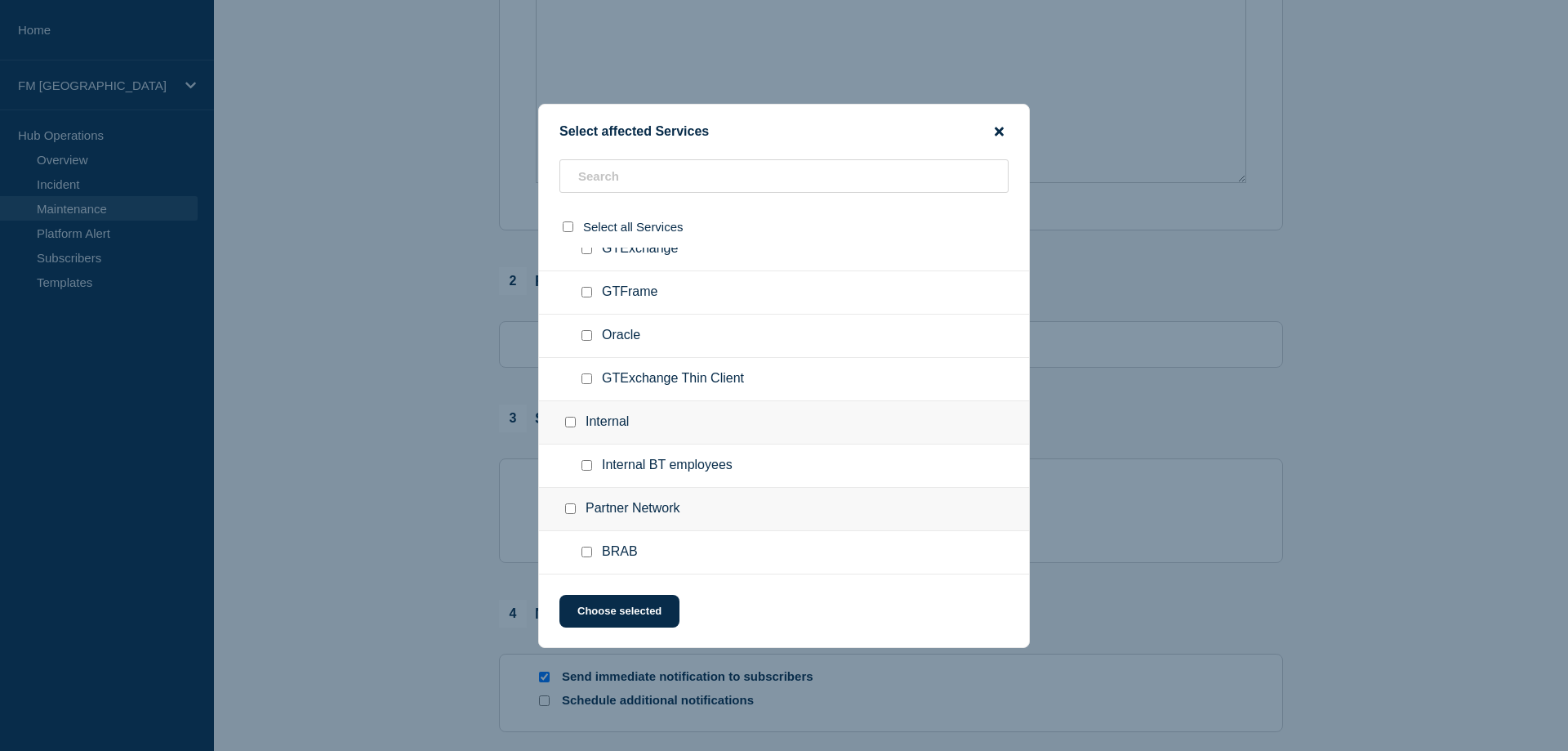
click at [1004, 129] on icon "close button" at bounding box center [999, 131] width 9 height 13
